Goal: Task Accomplishment & Management: Manage account settings

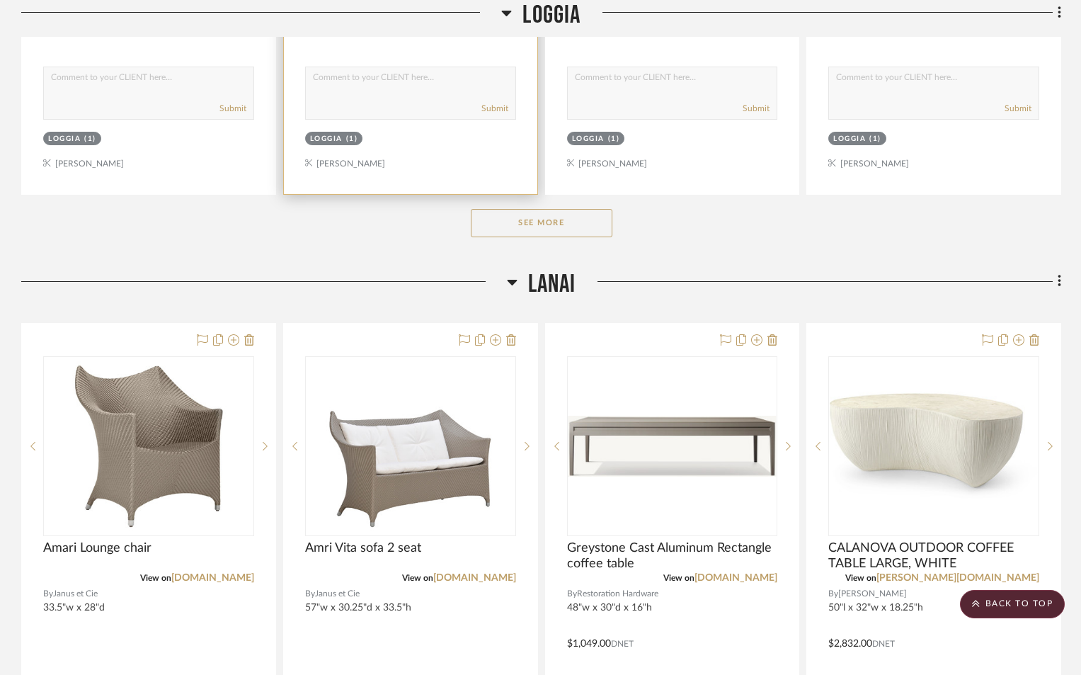
scroll to position [2549, 0]
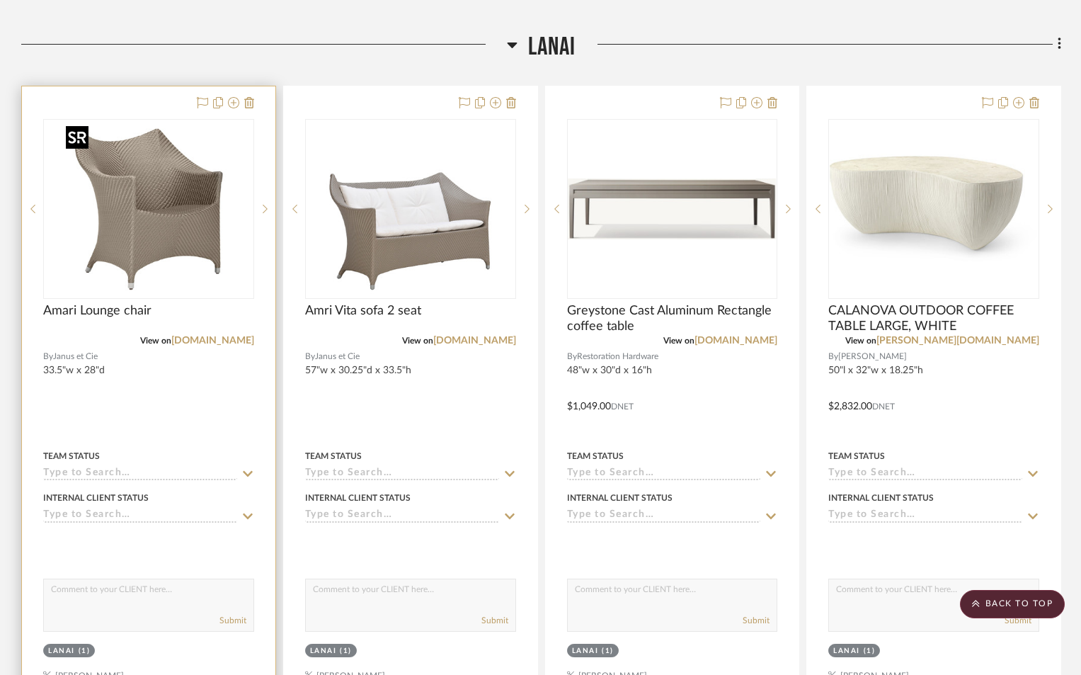
click at [151, 275] on img "0" at bounding box center [148, 208] width 177 height 177
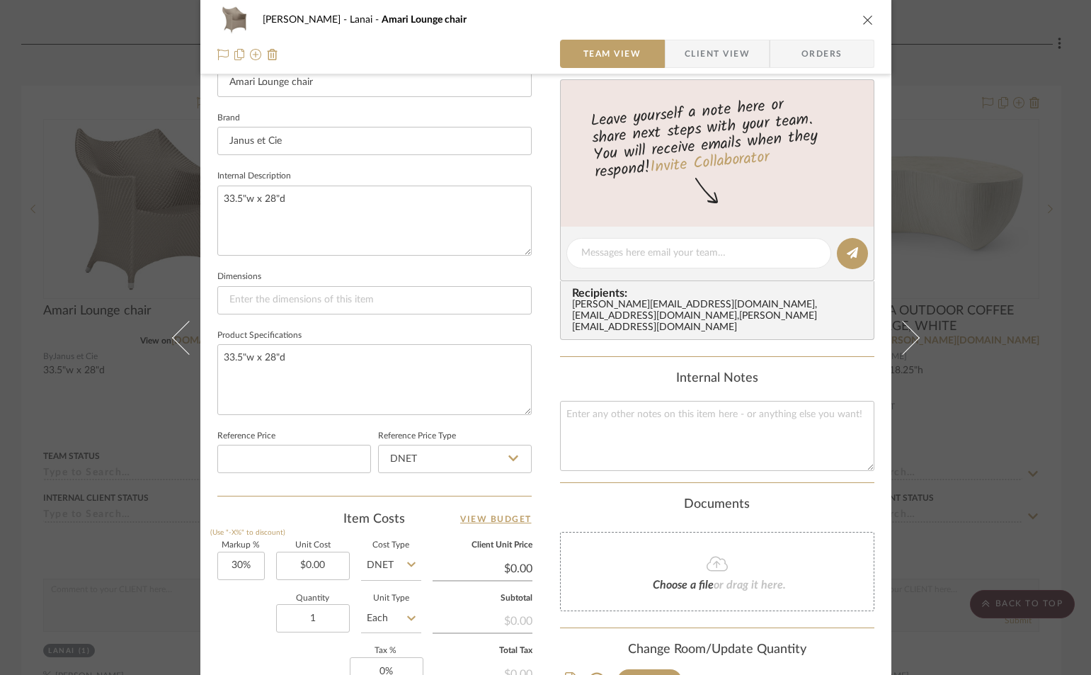
scroll to position [425, 0]
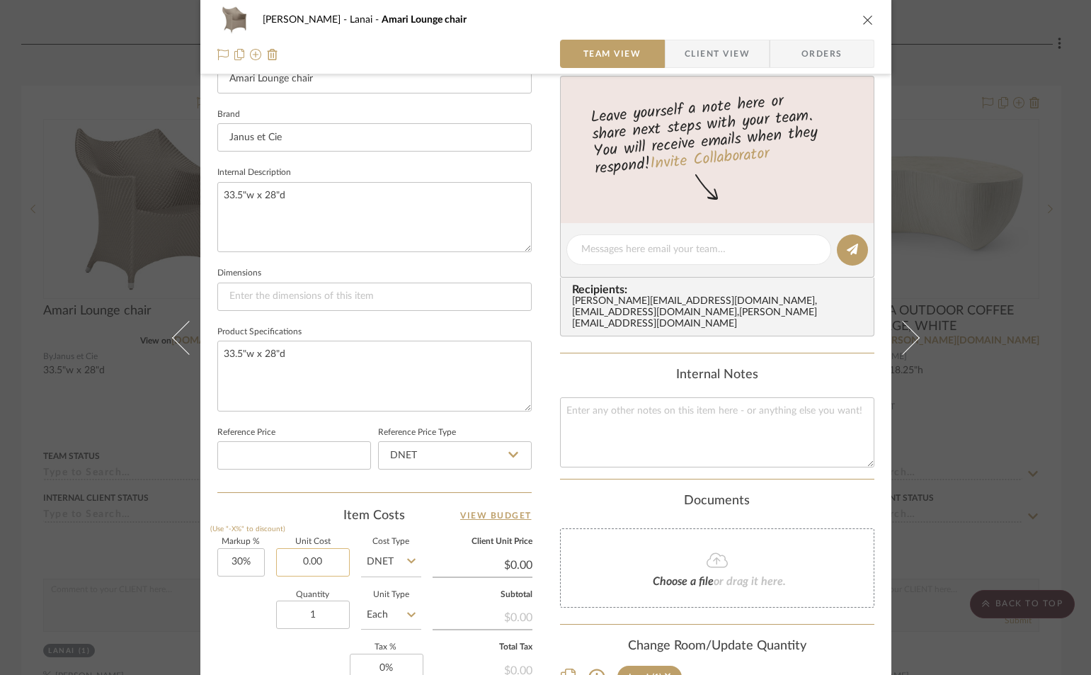
click at [329, 565] on input "0.00" at bounding box center [313, 562] width 74 height 28
type input "$3,393.00"
click at [802, 639] on div "Change Room/Update Quantity" at bounding box center [717, 647] width 314 height 16
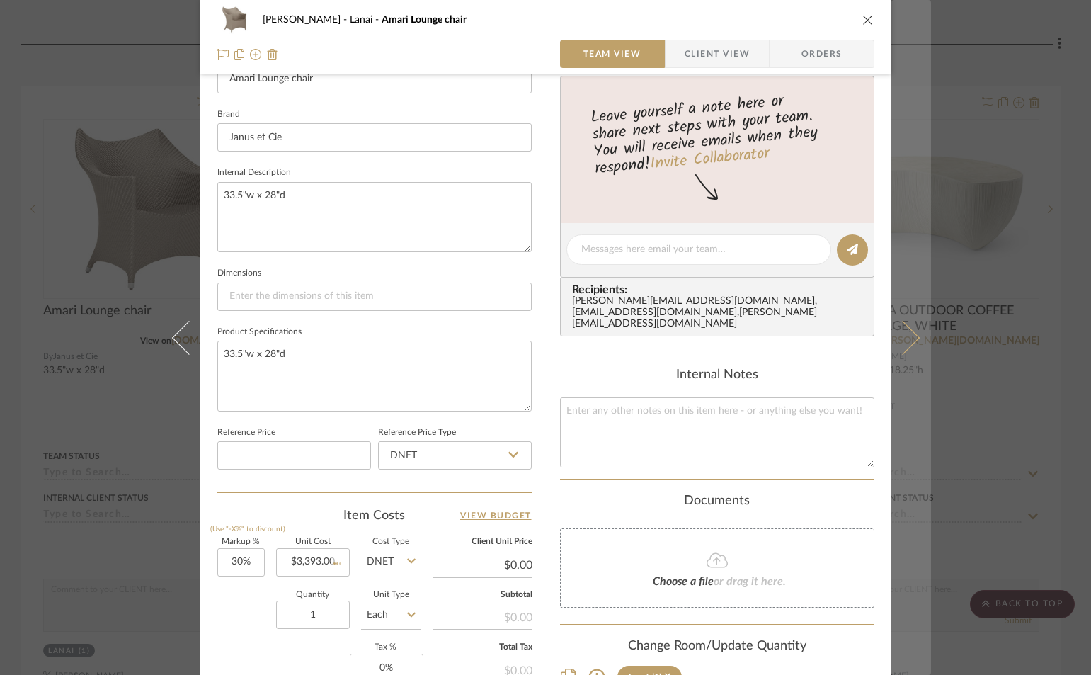
type input "$4,410.90"
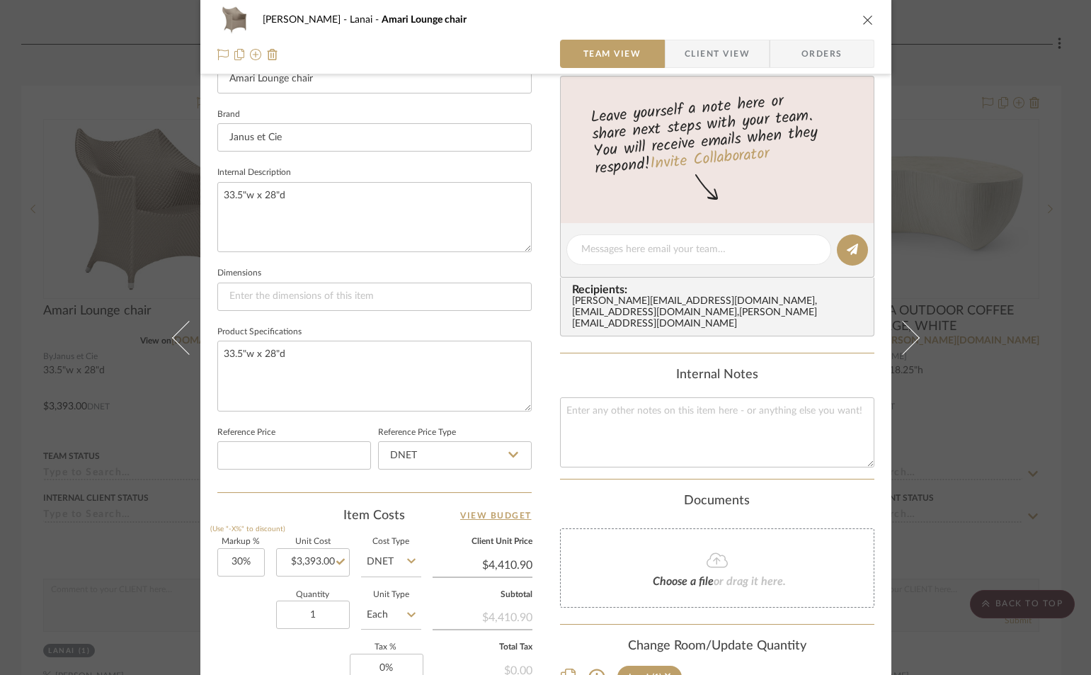
click at [867, 19] on icon "close" at bounding box center [867, 19] width 11 height 11
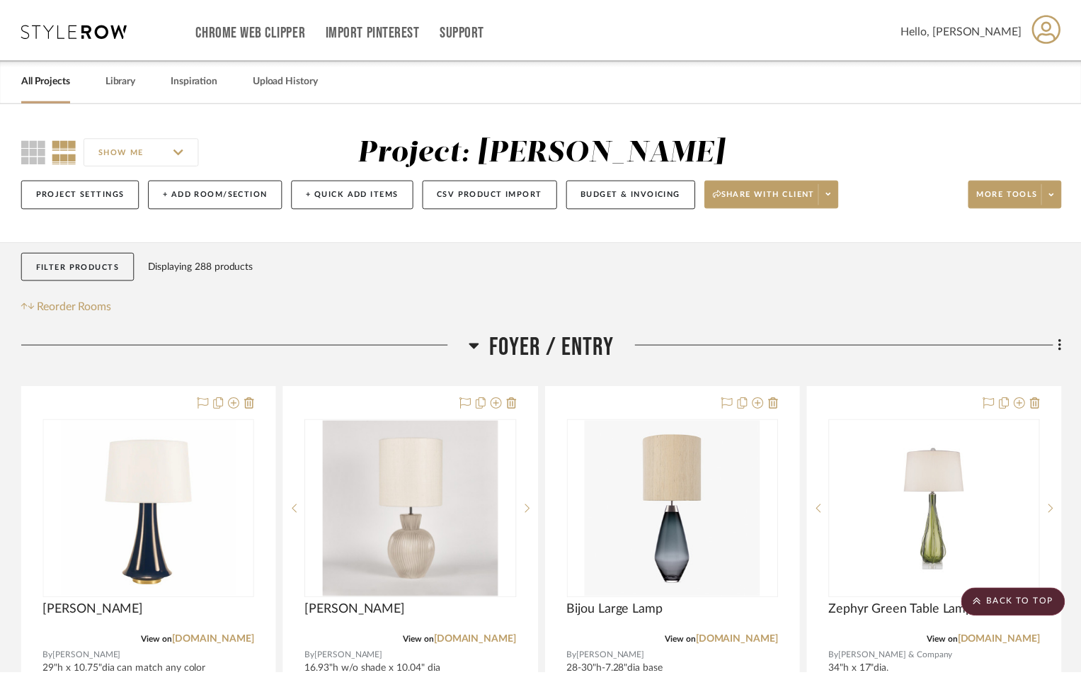
scroll to position [2549, 0]
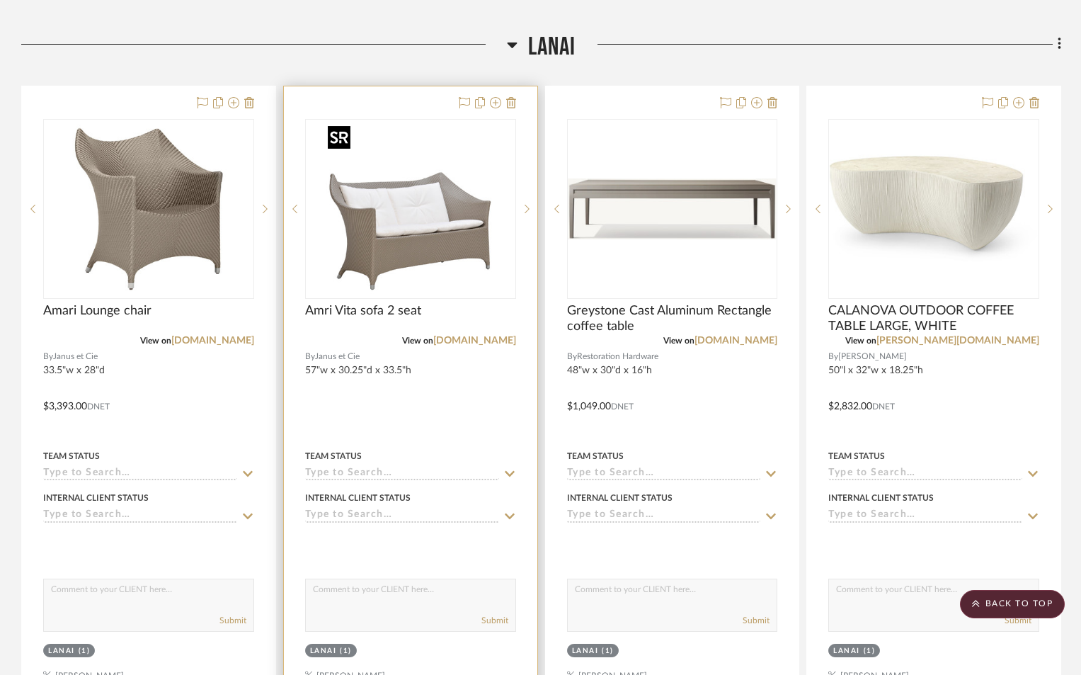
click at [462, 246] on img "0" at bounding box center [410, 208] width 177 height 177
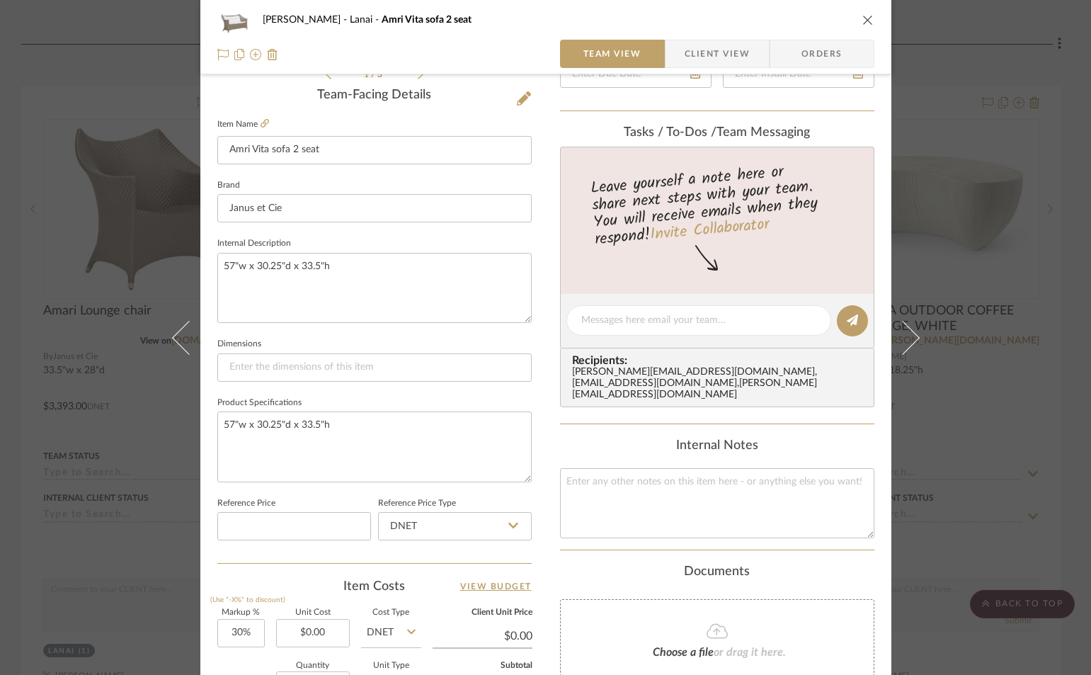
scroll to position [496, 0]
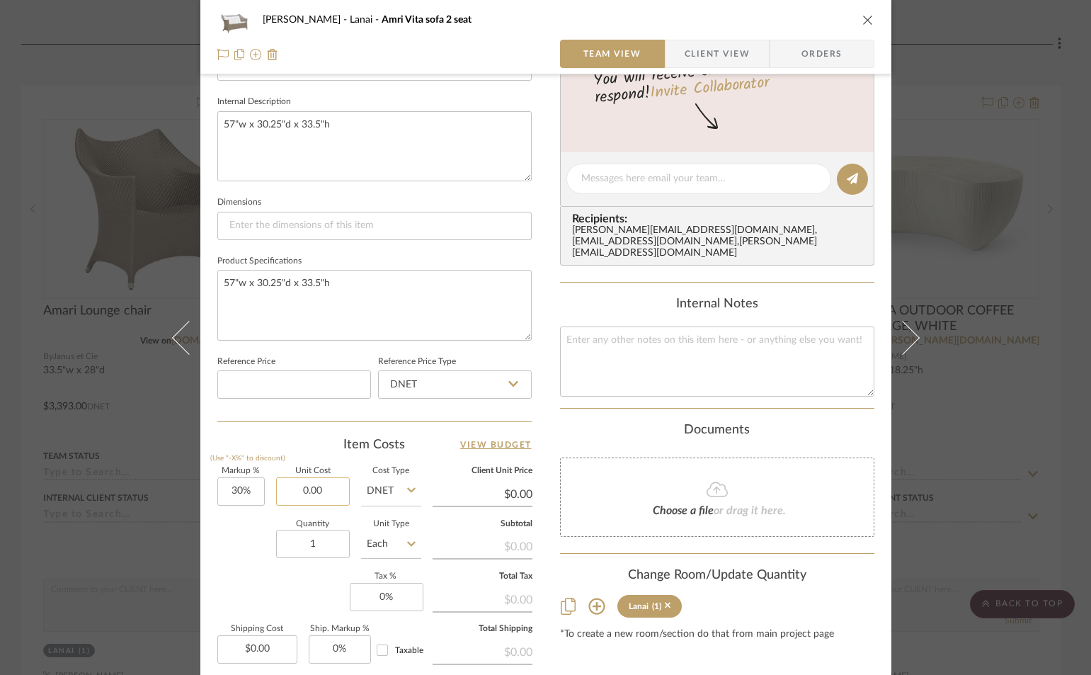
click at [332, 496] on input "0.00" at bounding box center [313, 491] width 74 height 28
type input "$6,597.00"
click at [862, 21] on icon "close" at bounding box center [867, 19] width 11 height 11
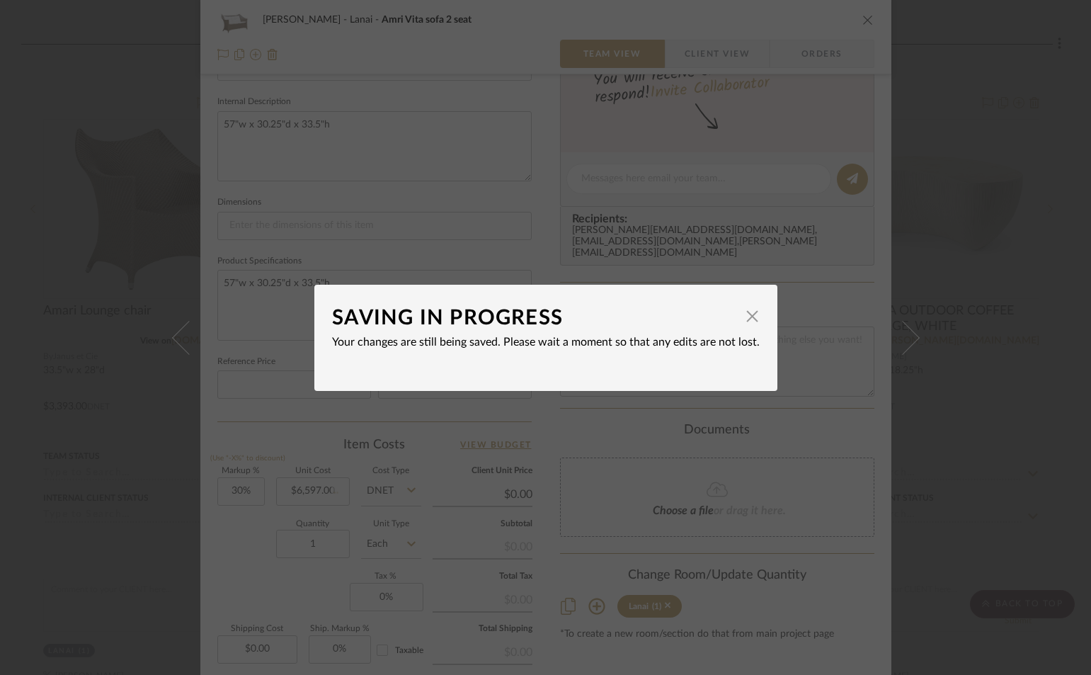
type input "$8,576.10"
click at [867, 22] on div "SAVING IN PROGRESS × Your changes are still being saved. Please wait a moment s…" at bounding box center [545, 337] width 1091 height 675
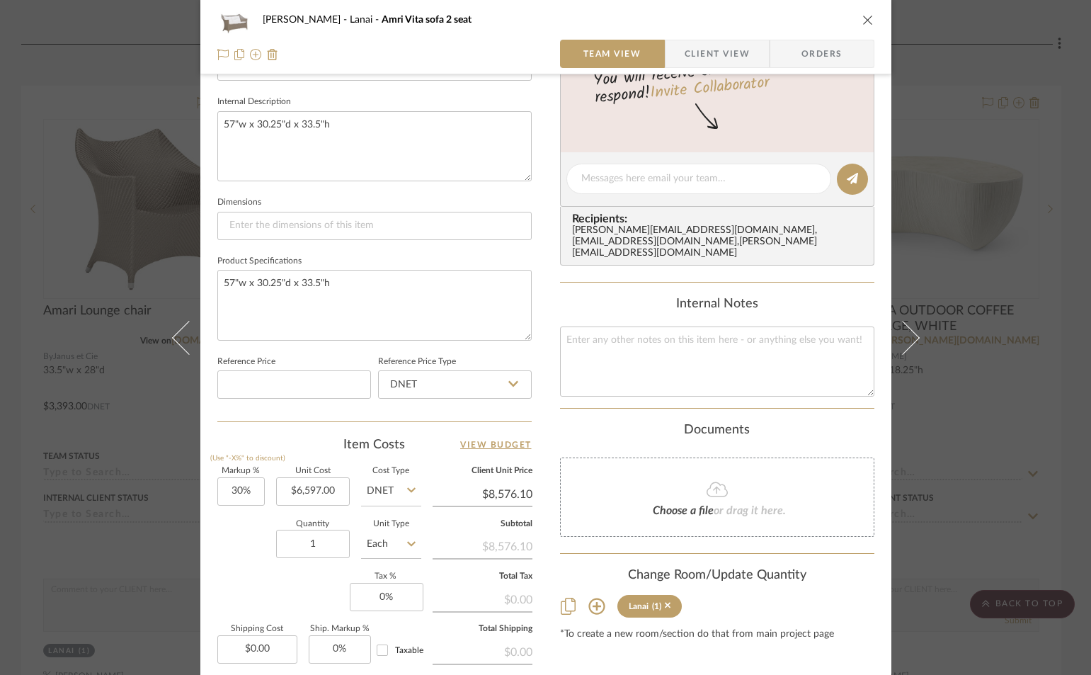
click at [862, 21] on icon "close" at bounding box center [867, 19] width 11 height 11
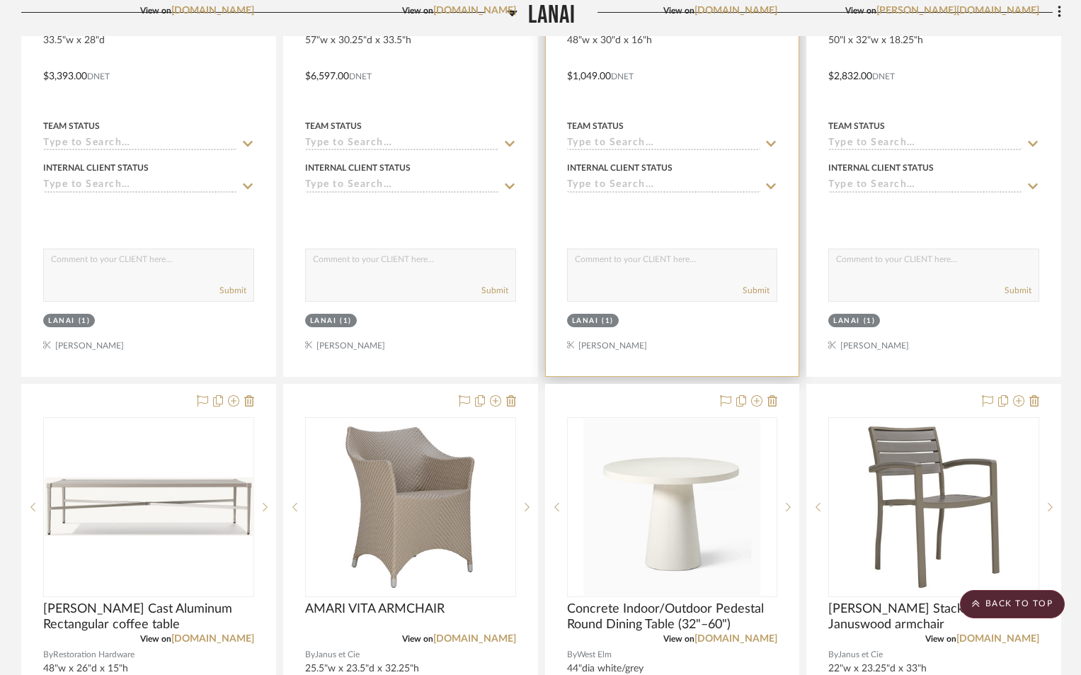
scroll to position [2903, 0]
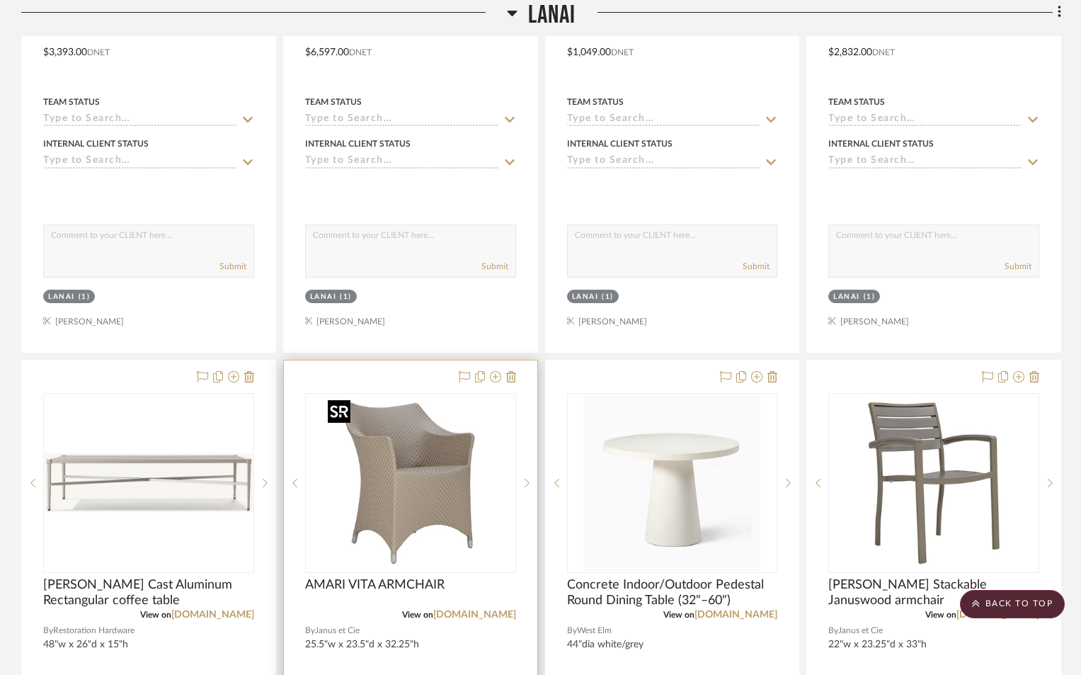
click at [390, 517] on img "0" at bounding box center [410, 482] width 177 height 177
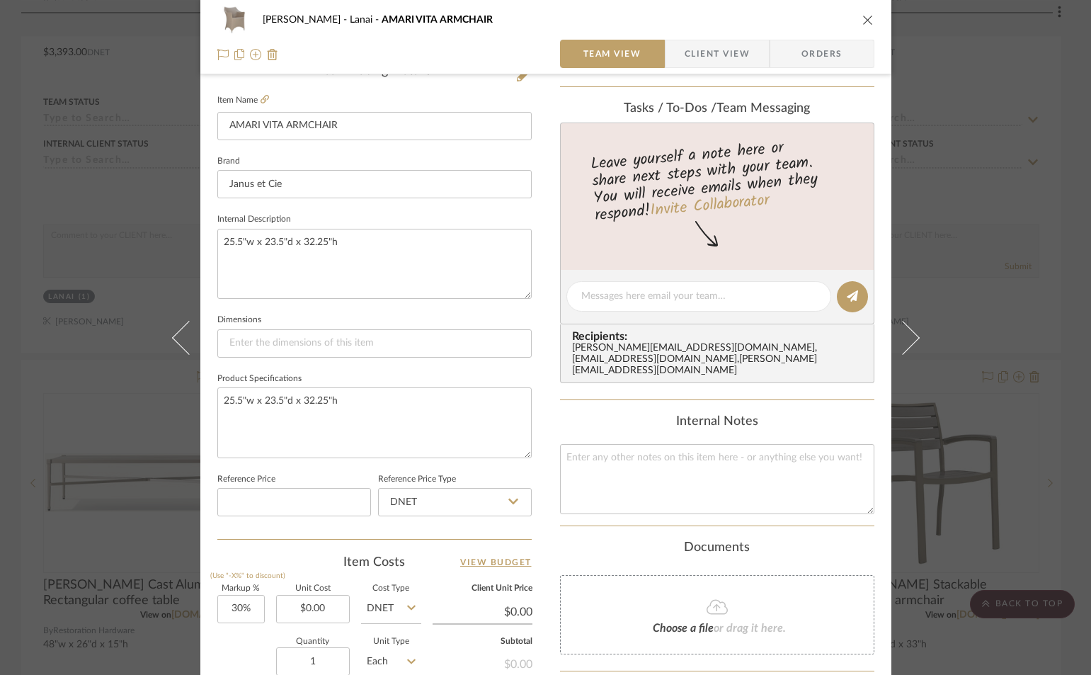
scroll to position [425, 0]
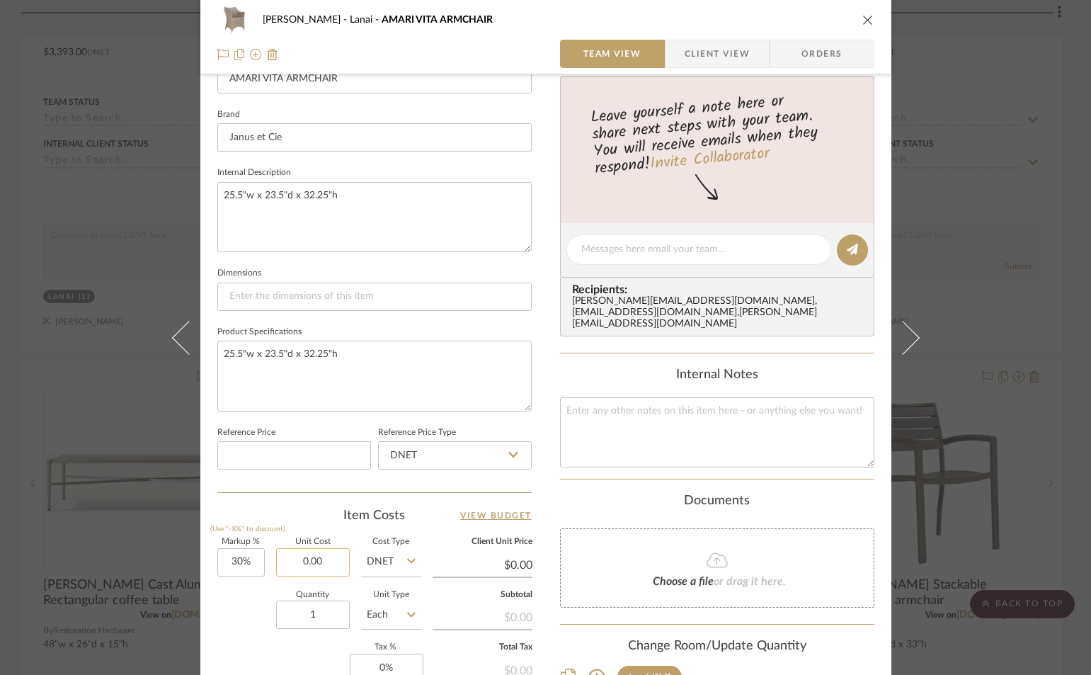
click at [334, 564] on input "0.00" at bounding box center [313, 562] width 74 height 28
type input "$1,602.00"
click at [862, 21] on icon "close" at bounding box center [867, 19] width 11 height 11
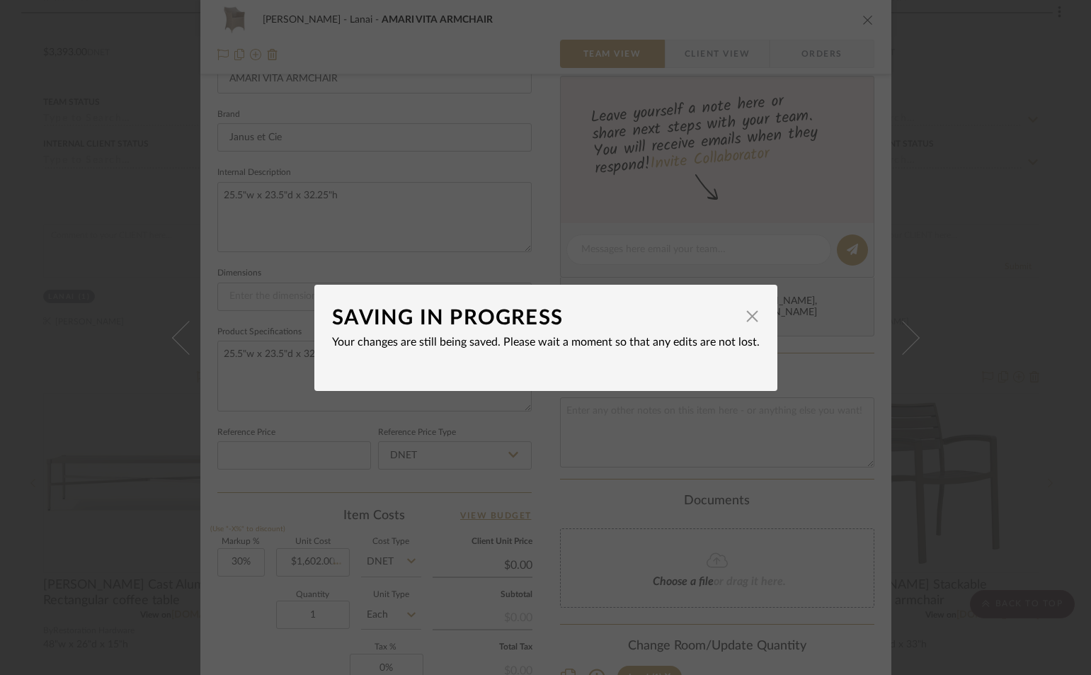
type input "$2,082.60"
click at [864, 17] on div "SAVING IN PROGRESS × Your changes are still being saved. Please wait a moment s…" at bounding box center [545, 337] width 1091 height 675
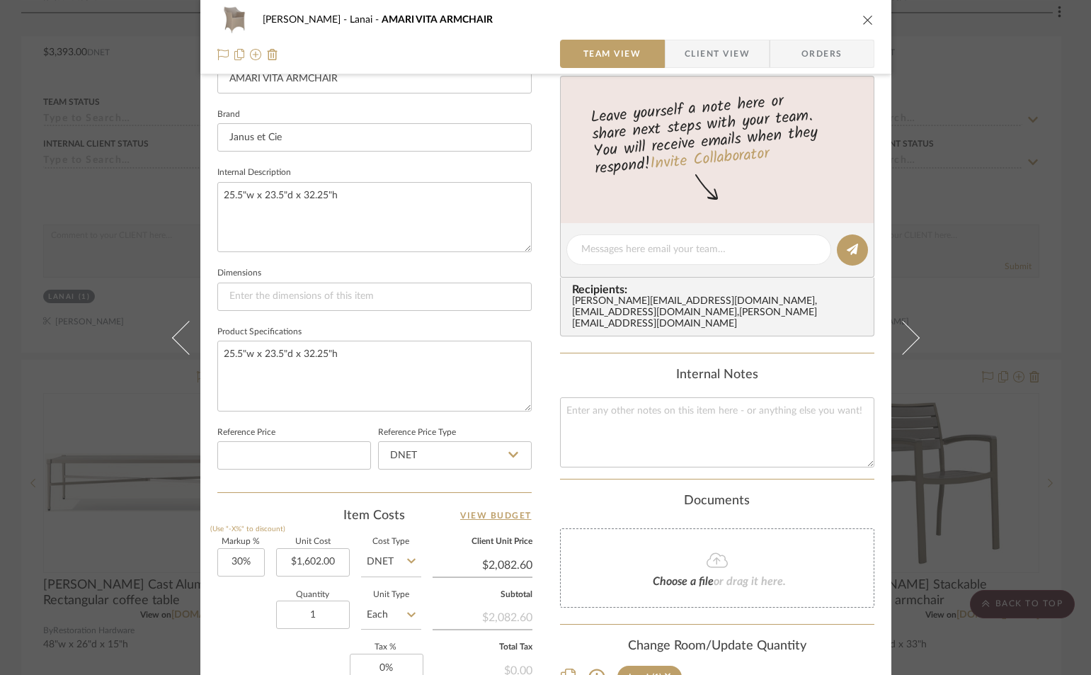
click at [862, 23] on icon "close" at bounding box center [867, 19] width 11 height 11
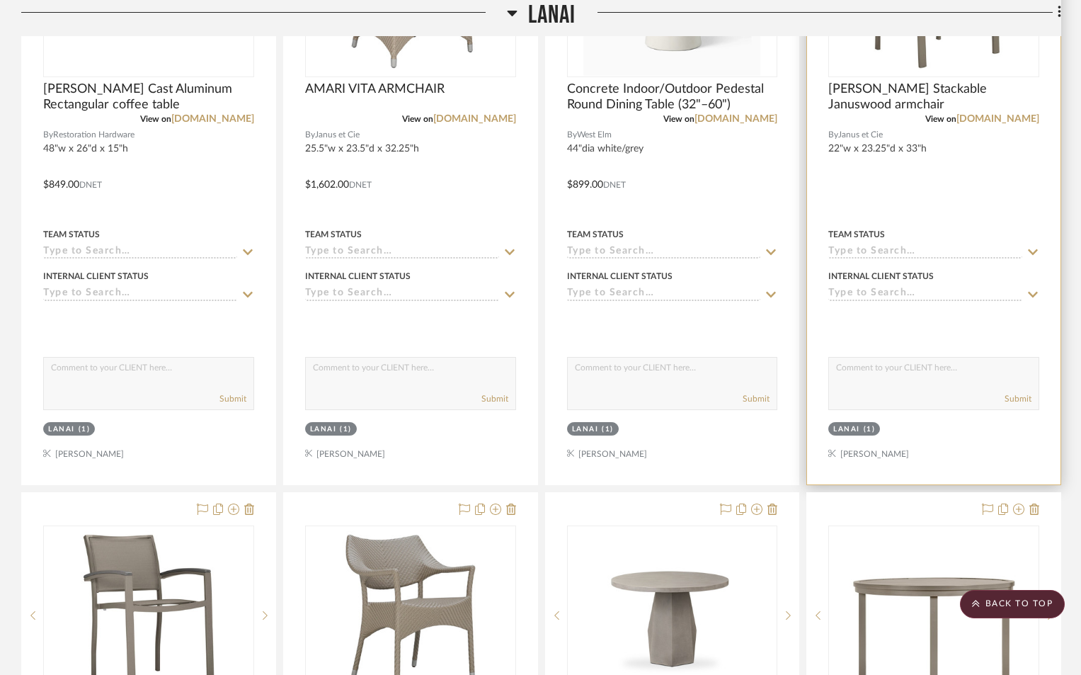
scroll to position [3611, 0]
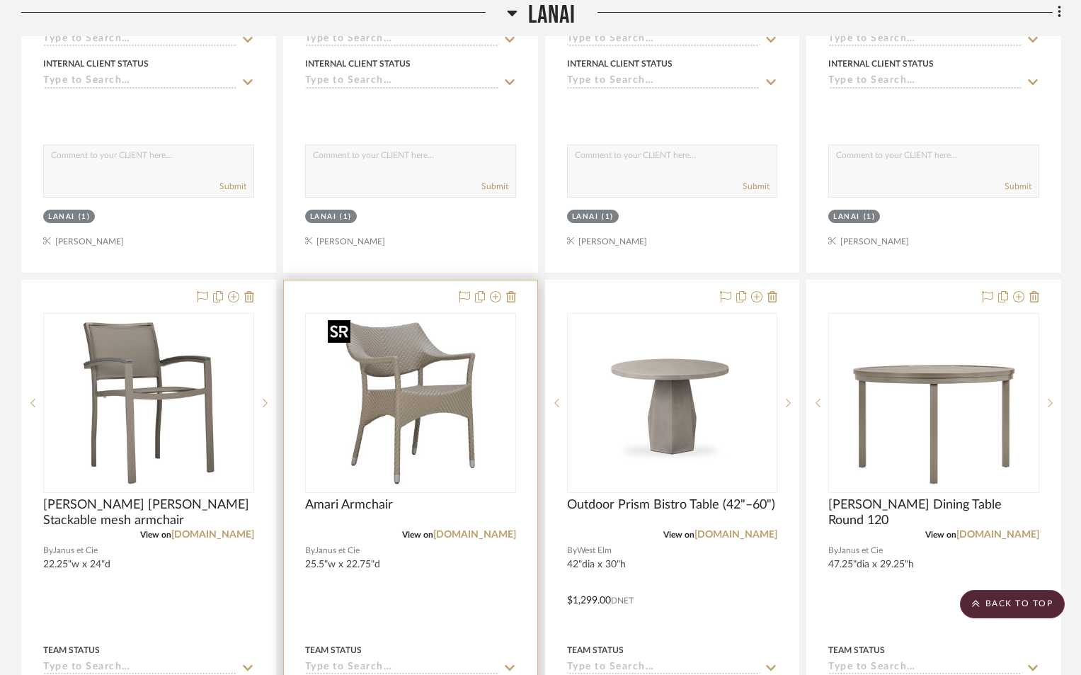
click at [405, 445] on img "0" at bounding box center [410, 402] width 177 height 177
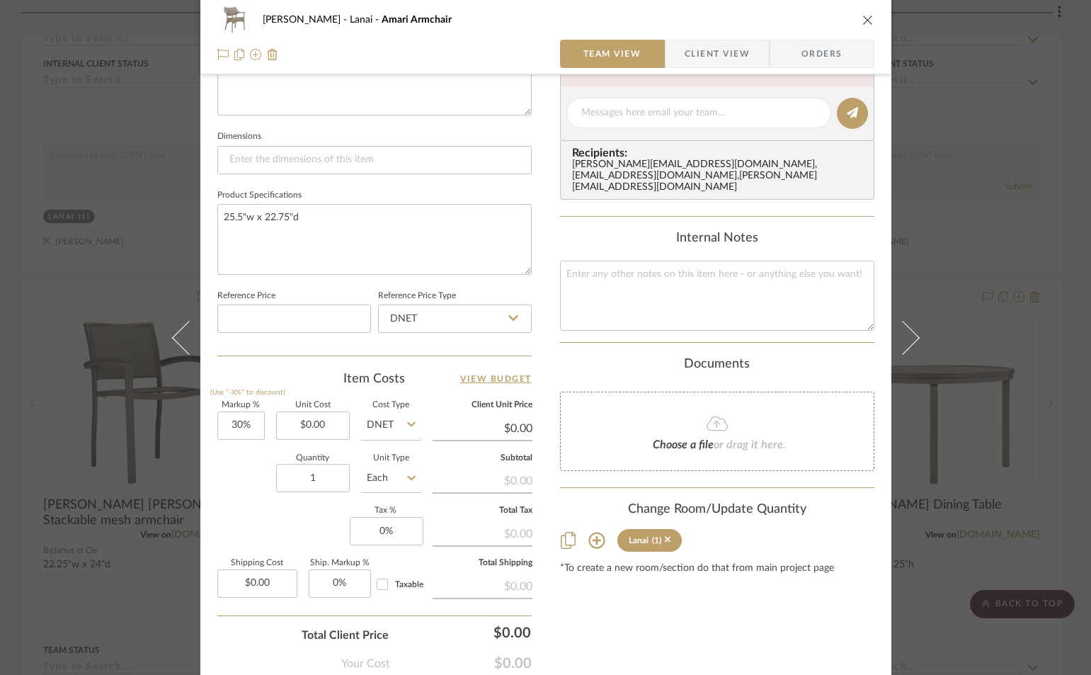
scroll to position [566, 0]
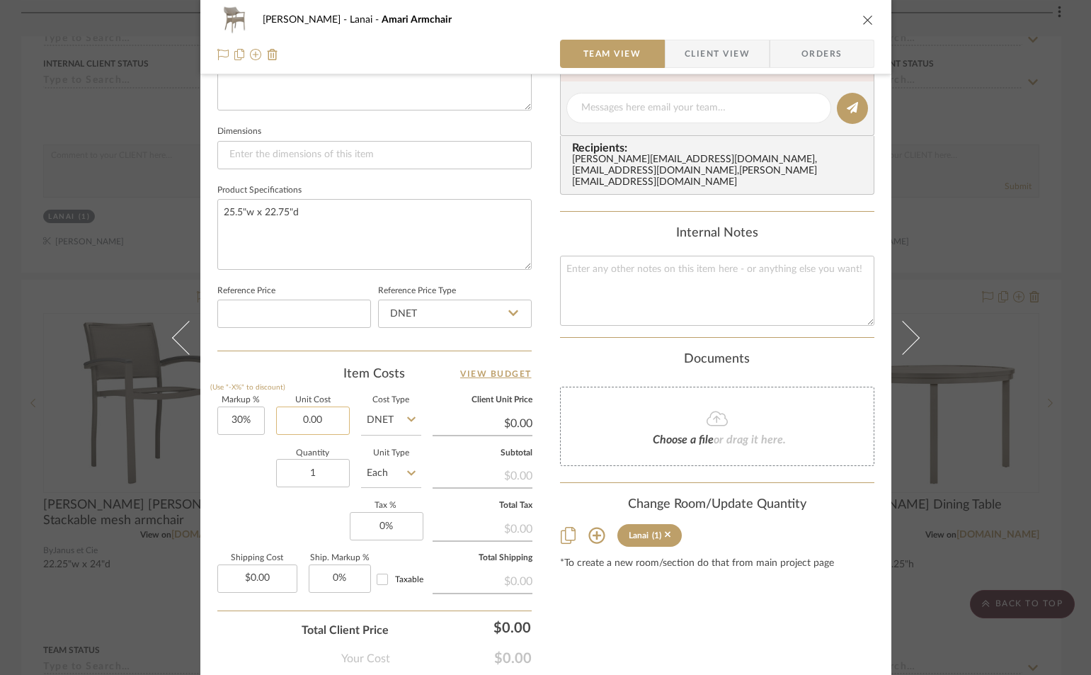
click at [332, 420] on input "0.00" at bounding box center [313, 420] width 74 height 28
type input "$1,490.00"
click at [864, 19] on icon "close" at bounding box center [867, 19] width 11 height 11
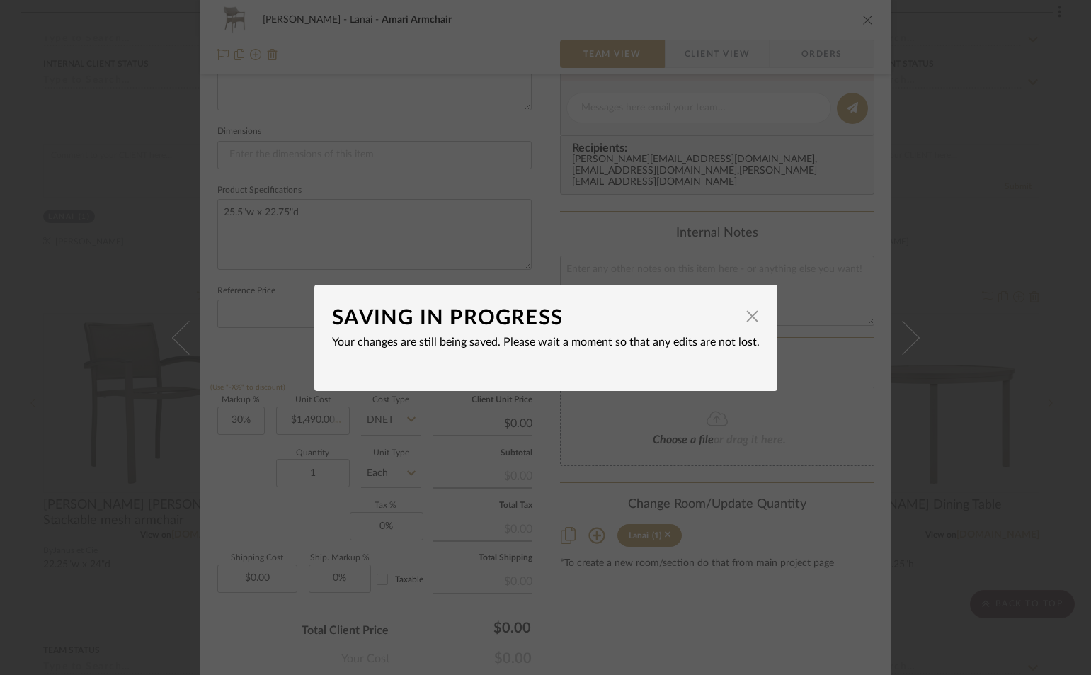
type input "$1,937.00"
click at [863, 19] on div "SAVING IN PROGRESS × Your changes are still being saved. Please wait a moment s…" at bounding box center [545, 337] width 1091 height 675
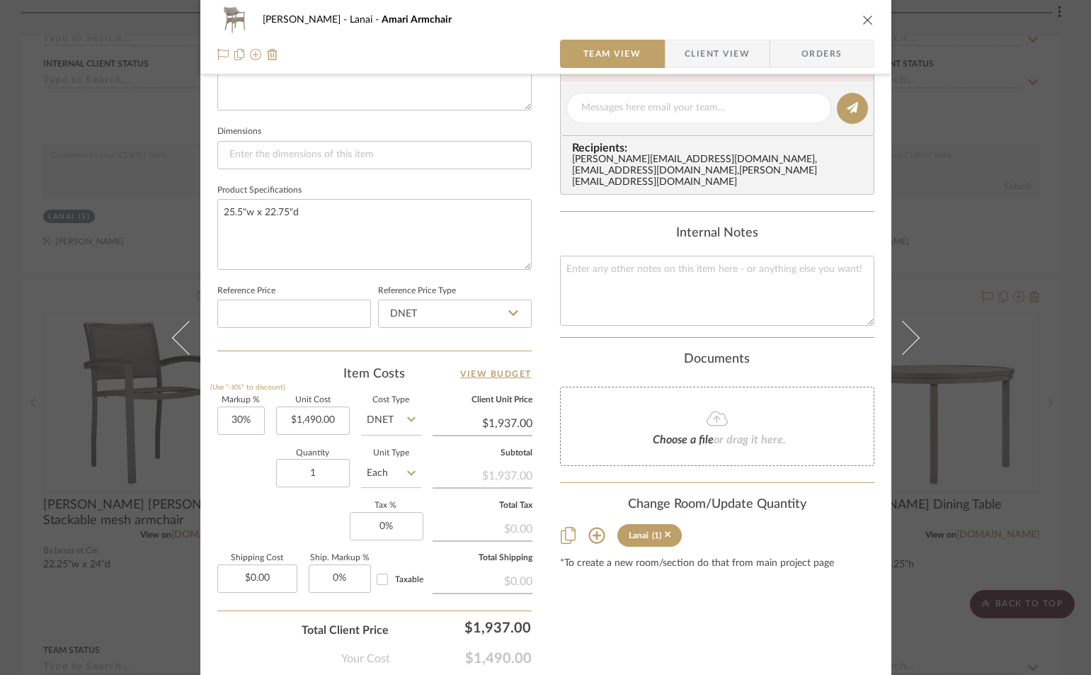
click at [863, 19] on icon "close" at bounding box center [867, 19] width 11 height 11
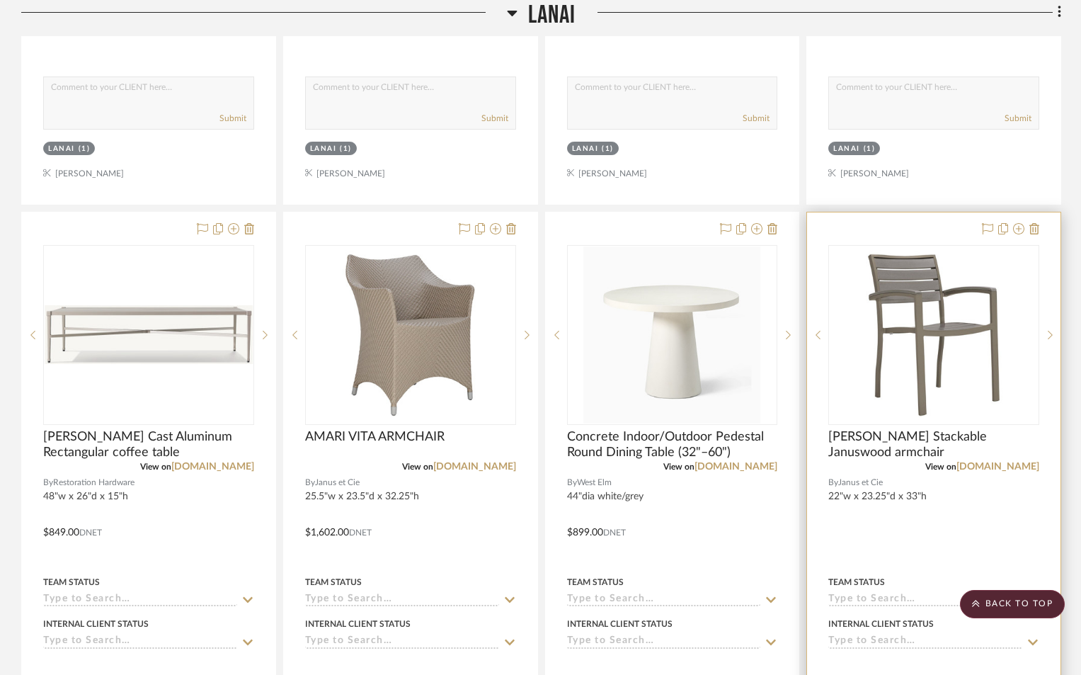
scroll to position [3045, 0]
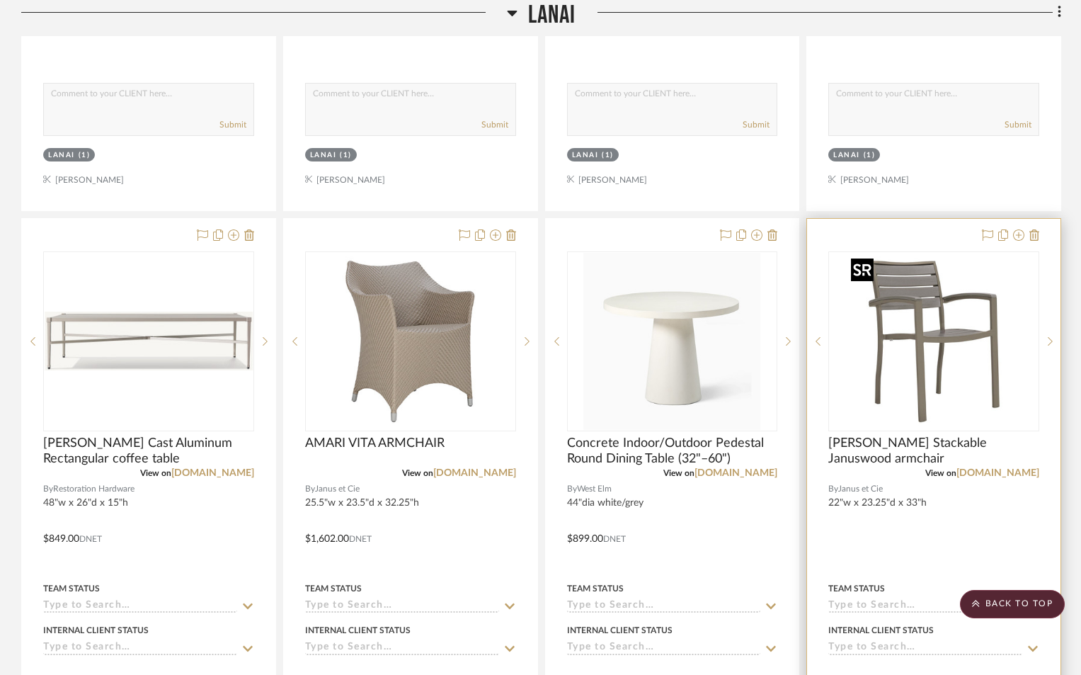
click at [878, 385] on img "0" at bounding box center [933, 341] width 177 height 177
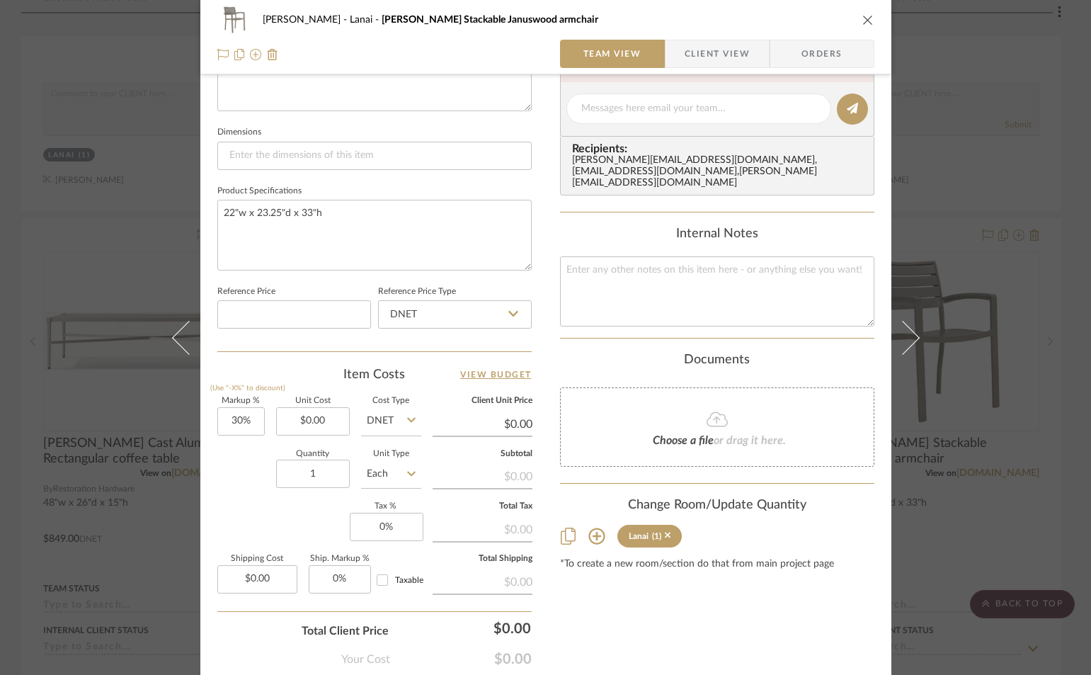
scroll to position [566, 0]
click at [329, 422] on input "0.00" at bounding box center [313, 420] width 74 height 28
type input "$1,090.00"
click at [862, 21] on icon "close" at bounding box center [867, 19] width 11 height 11
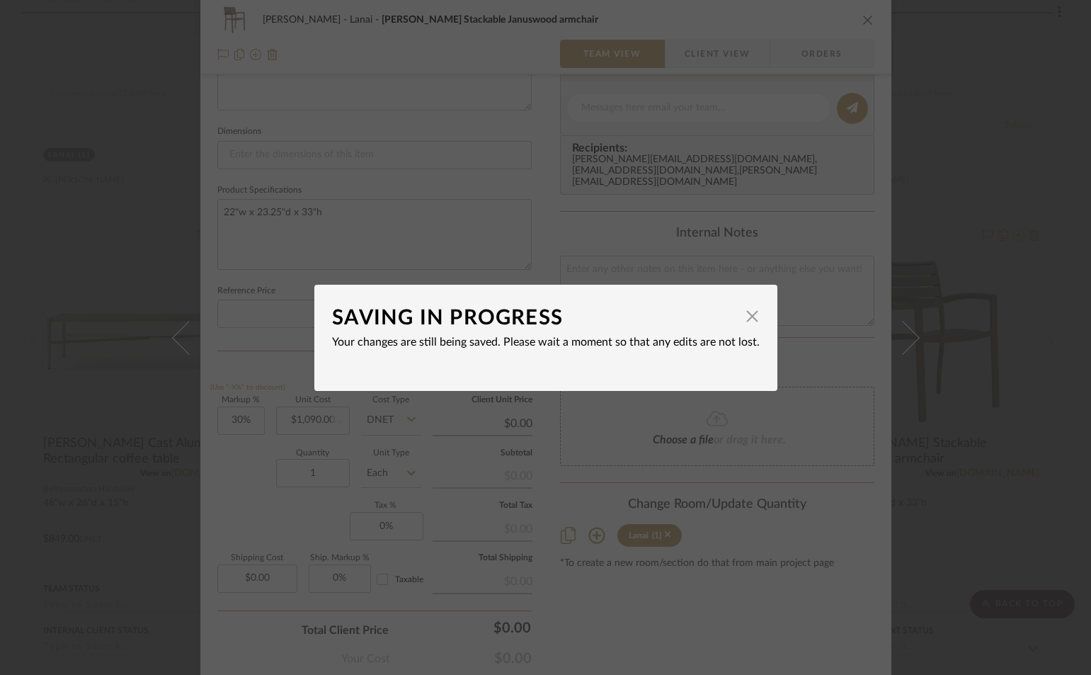
type input "$1,417.00"
click at [751, 317] on span "button" at bounding box center [753, 316] width 28 height 28
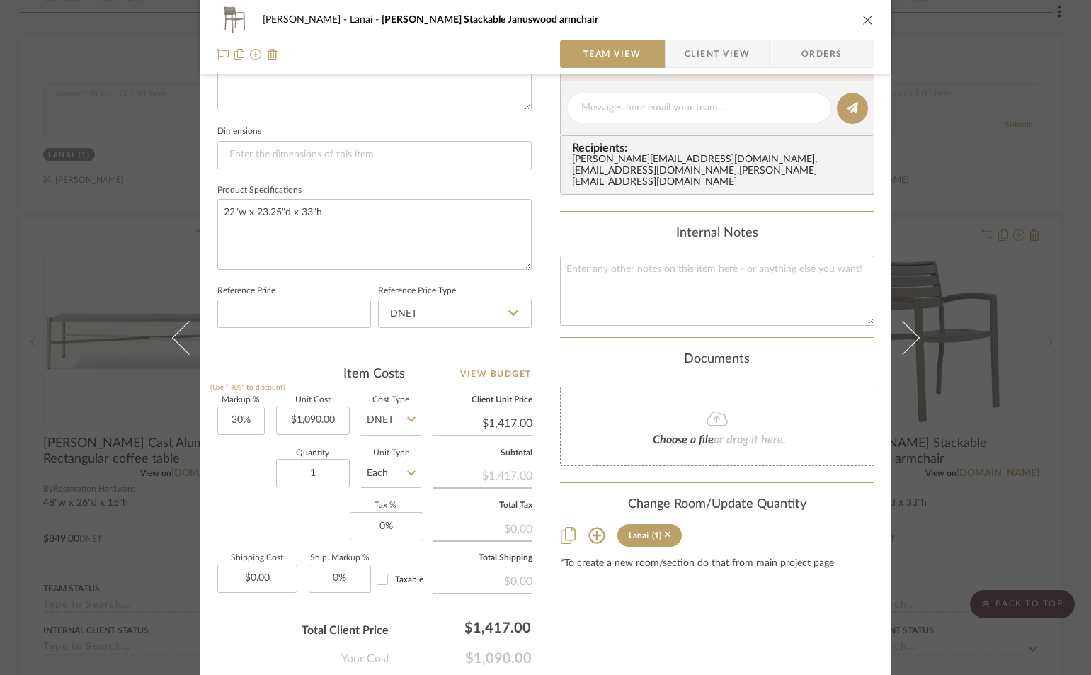
click at [864, 20] on icon "close" at bounding box center [867, 19] width 11 height 11
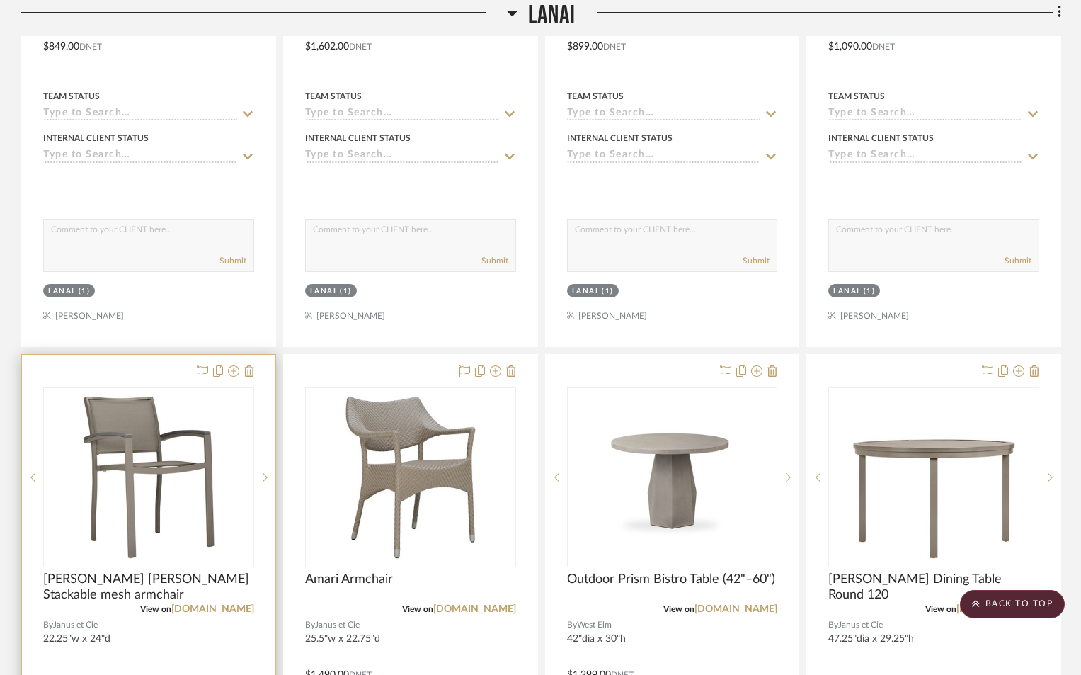
scroll to position [3540, 0]
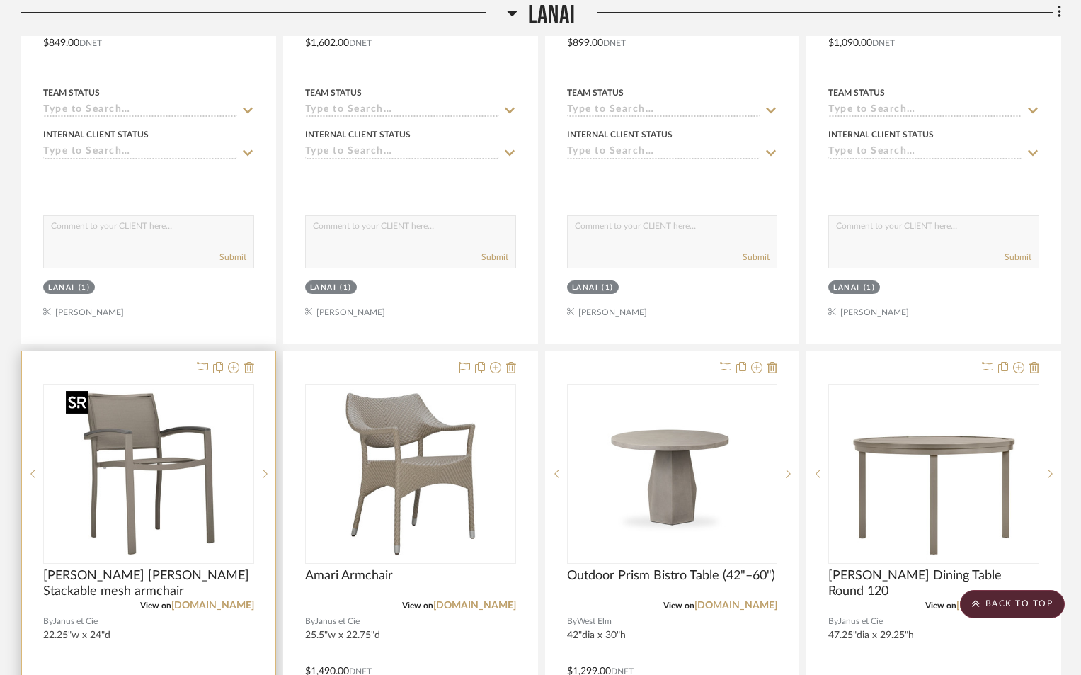
click at [132, 496] on img "0" at bounding box center [148, 473] width 177 height 177
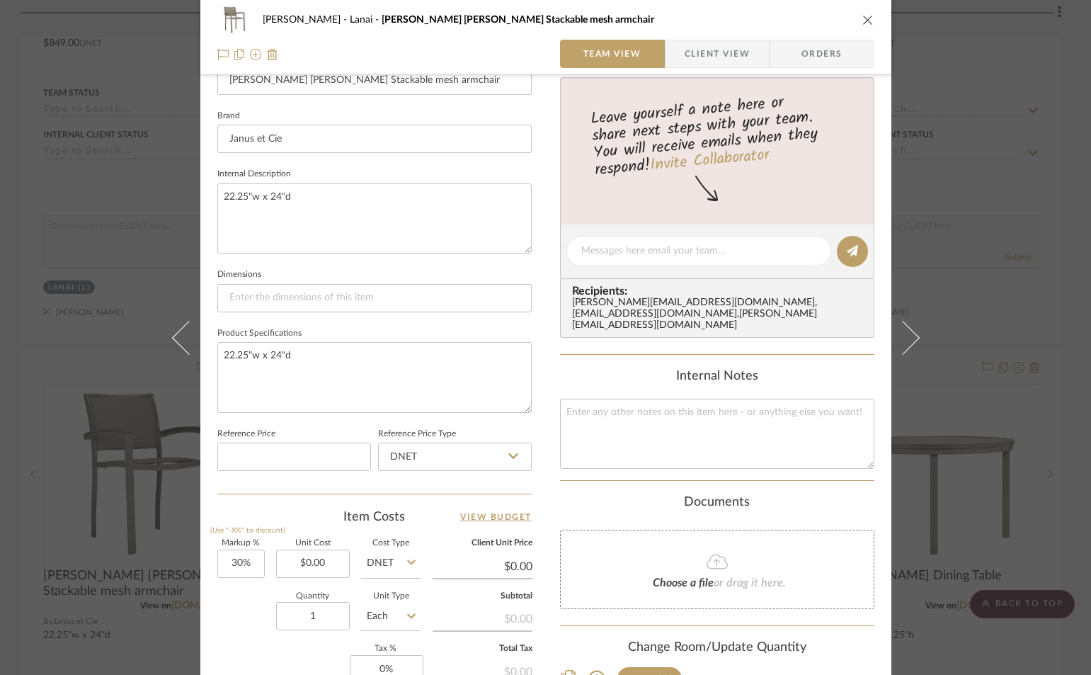
scroll to position [425, 0]
click at [334, 564] on input "0.00" at bounding box center [313, 562] width 74 height 28
type input "$578.00"
click at [867, 22] on icon "close" at bounding box center [867, 19] width 11 height 11
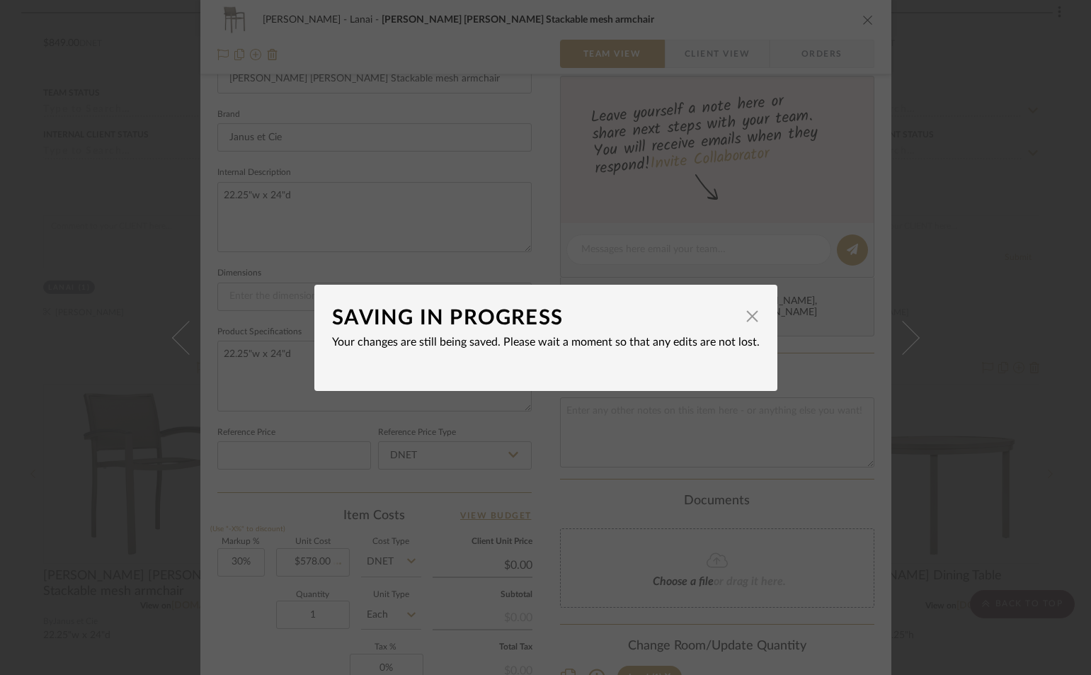
type input "$751.40"
click at [748, 321] on span "button" at bounding box center [753, 316] width 28 height 28
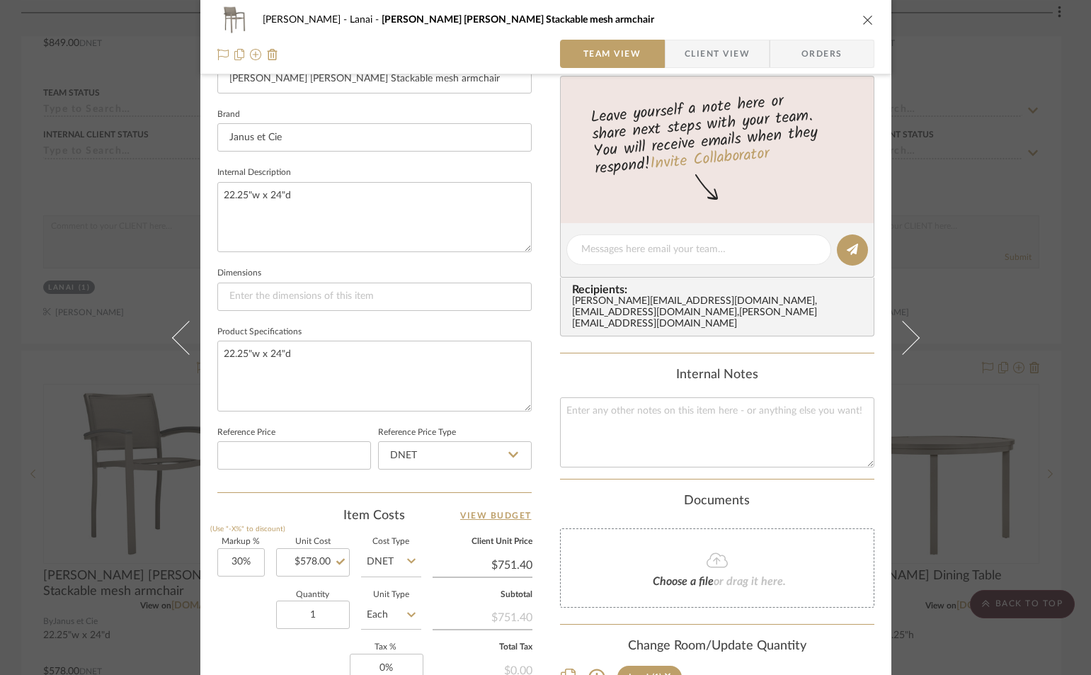
click at [862, 18] on icon "close" at bounding box center [867, 19] width 11 height 11
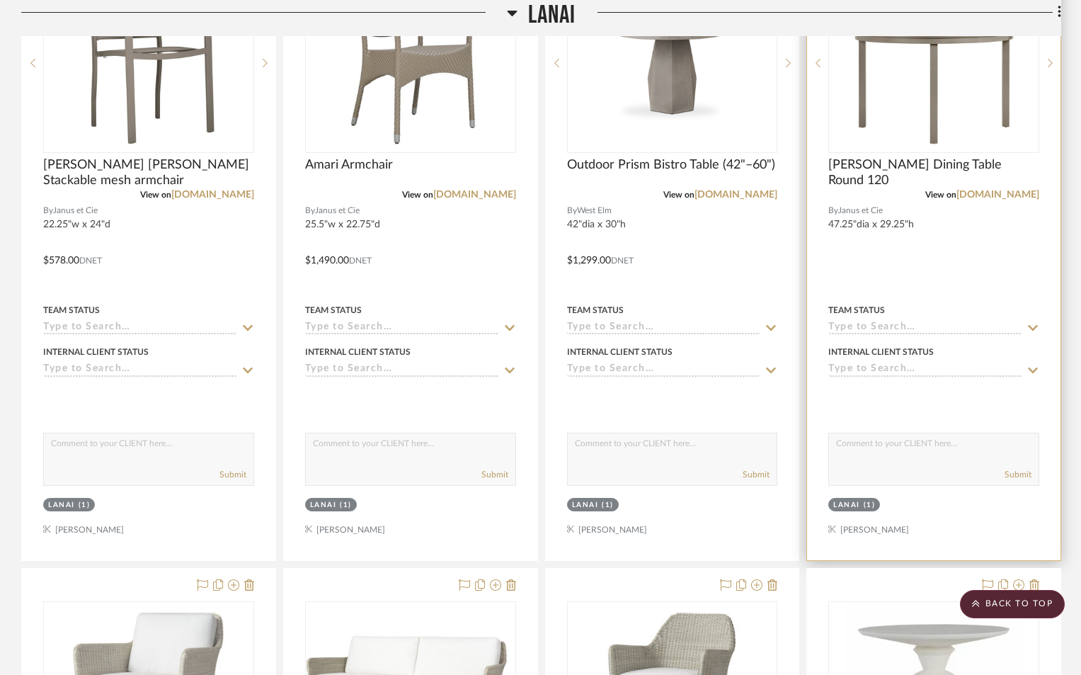
scroll to position [3824, 0]
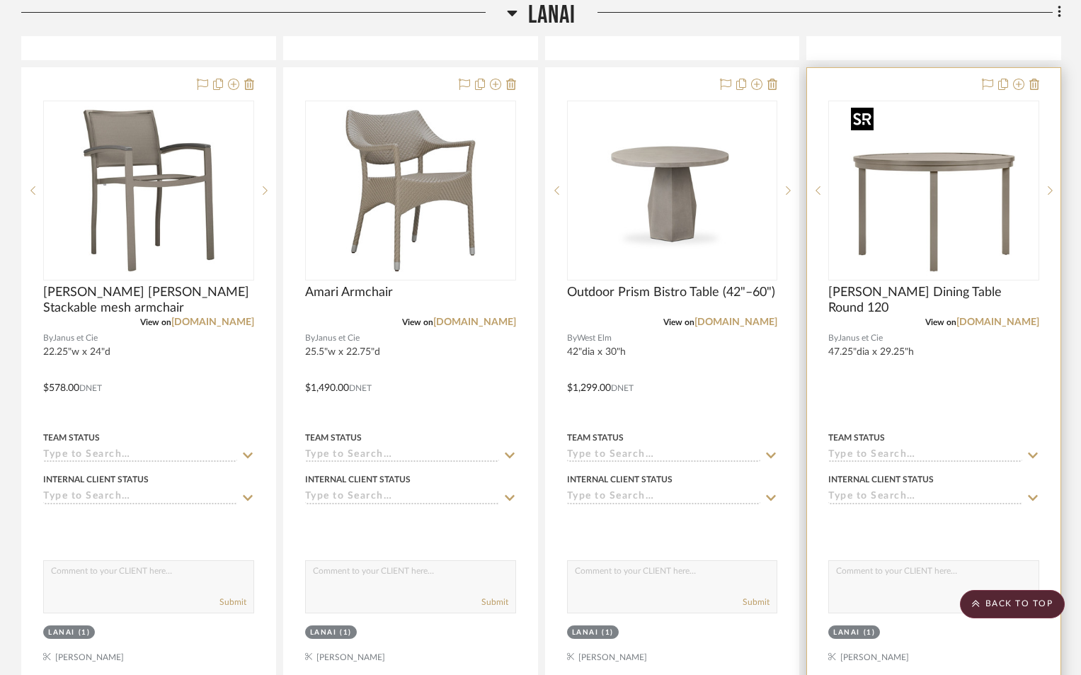
click at [913, 239] on img "0" at bounding box center [933, 190] width 177 height 177
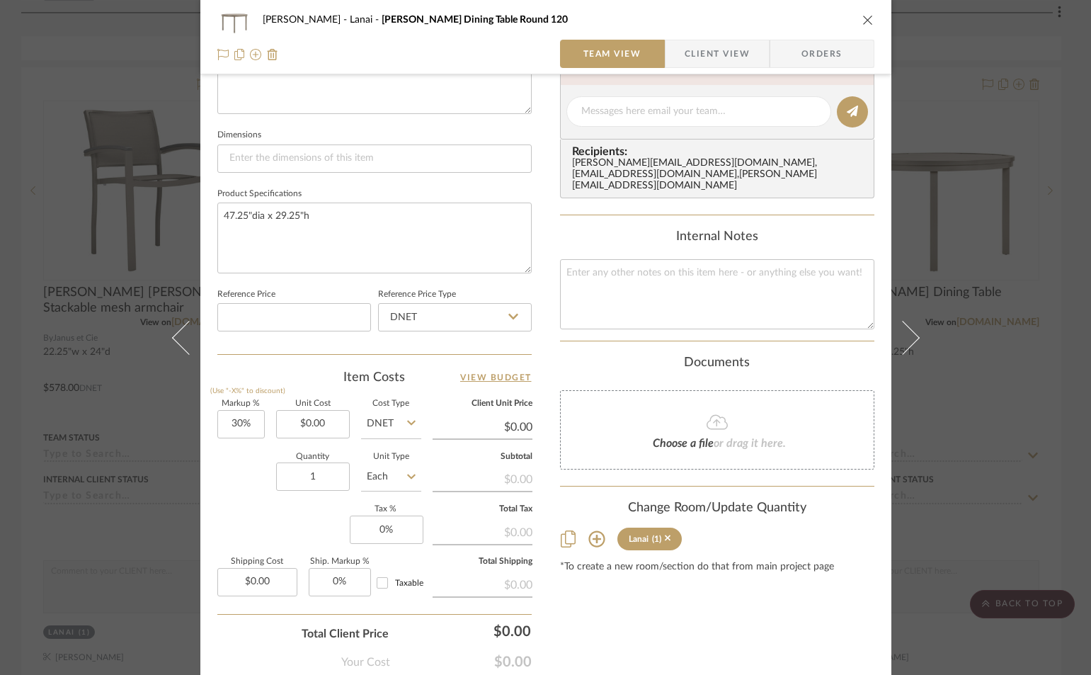
scroll to position [566, 0]
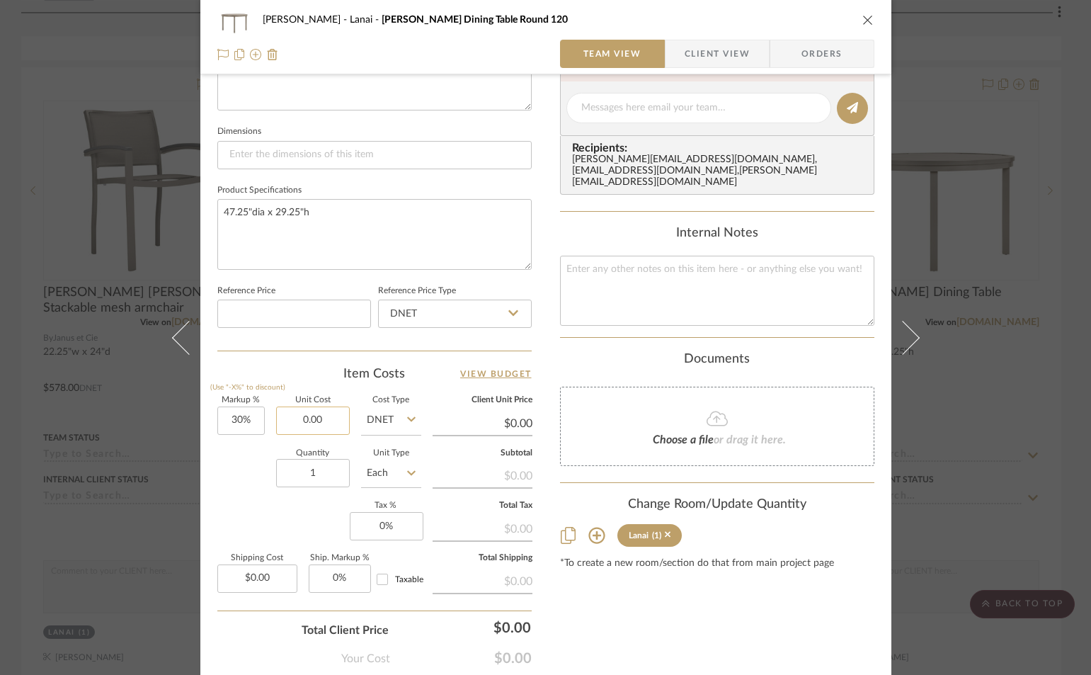
click at [328, 422] on input "0.00" at bounding box center [313, 420] width 74 height 28
type input "$2,114.00"
click at [862, 19] on icon "close" at bounding box center [867, 19] width 11 height 11
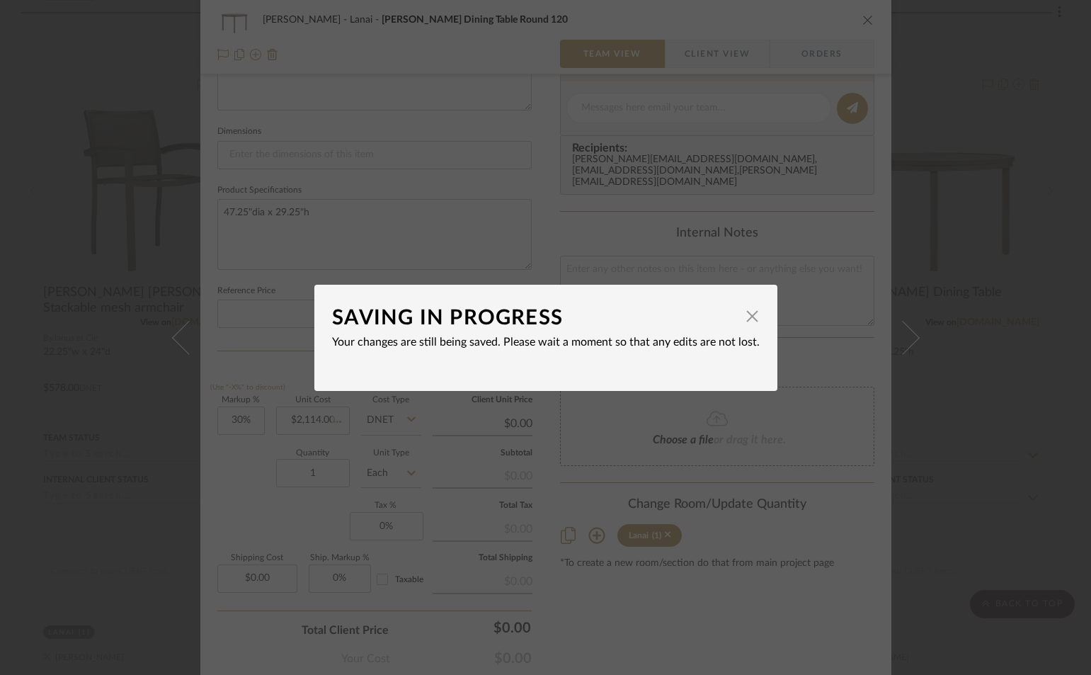
type input "$2,748.20"
click at [745, 314] on span "button" at bounding box center [753, 316] width 28 height 28
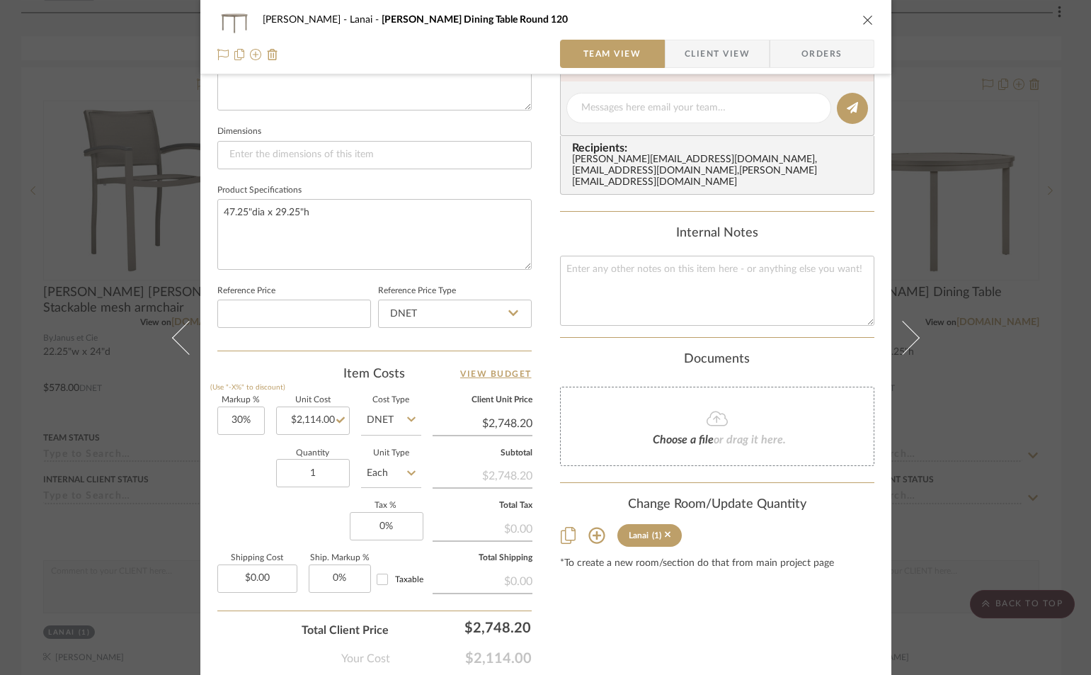
click at [862, 21] on icon "close" at bounding box center [867, 19] width 11 height 11
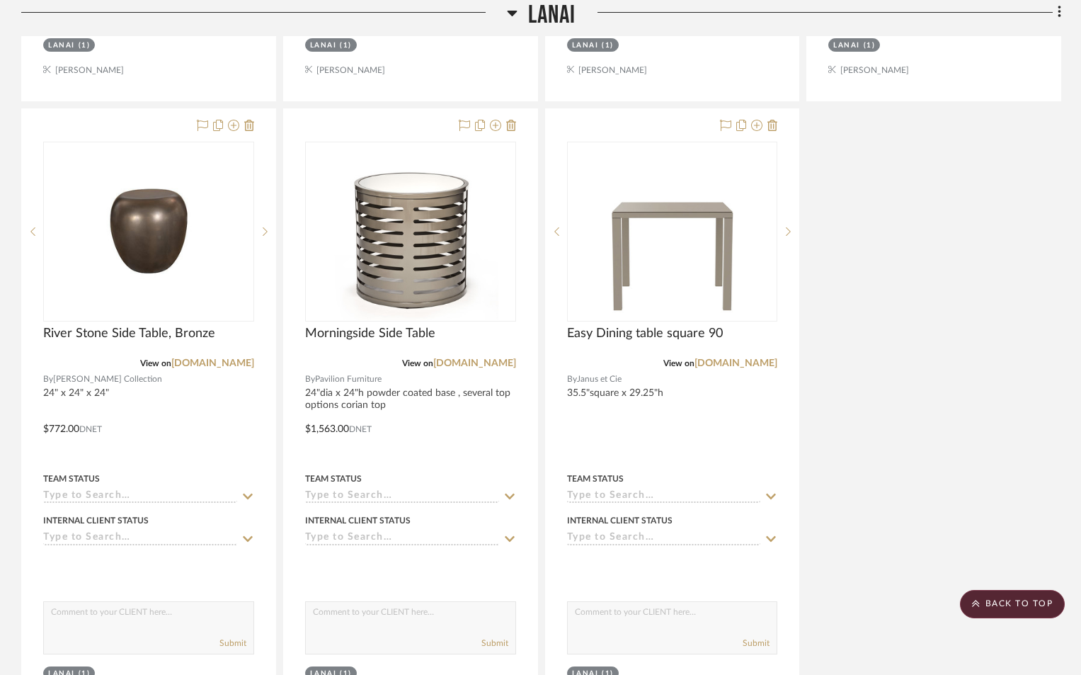
scroll to position [5736, 0]
